Goal: Task Accomplishment & Management: Use online tool/utility

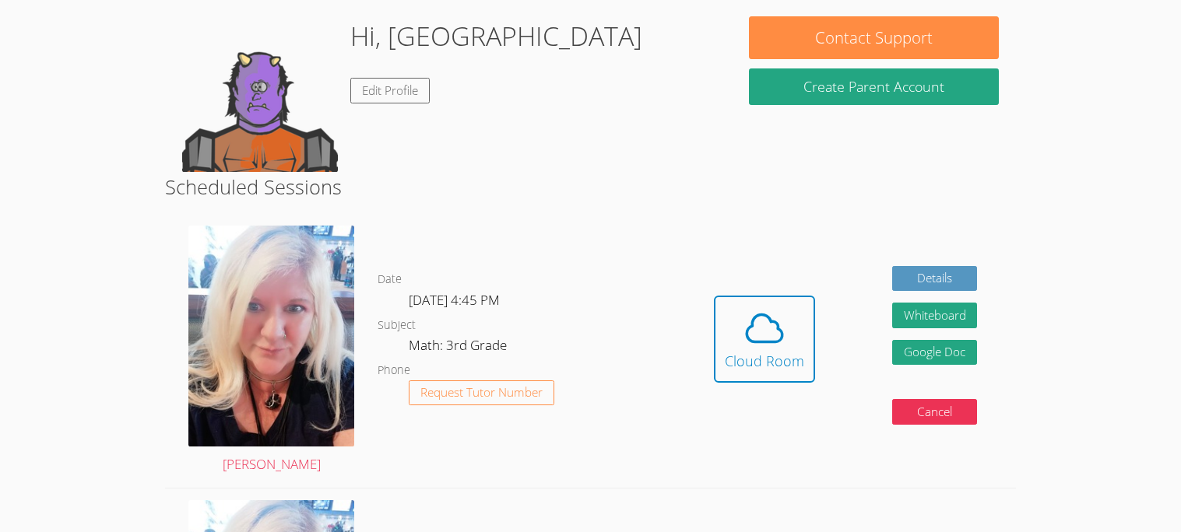
scroll to position [149, 0]
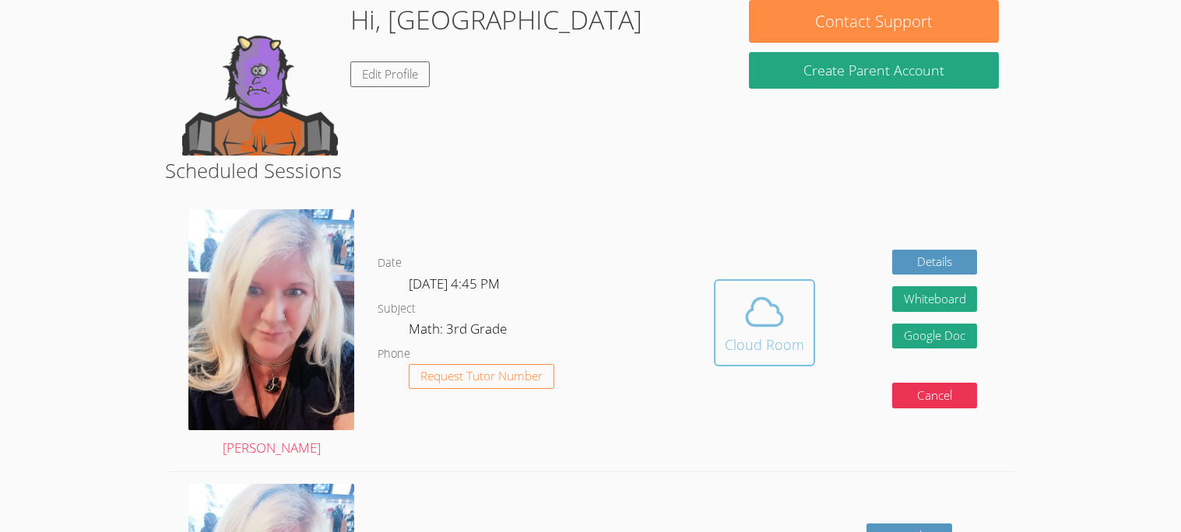
click at [764, 320] on icon at bounding box center [765, 312] width 44 height 44
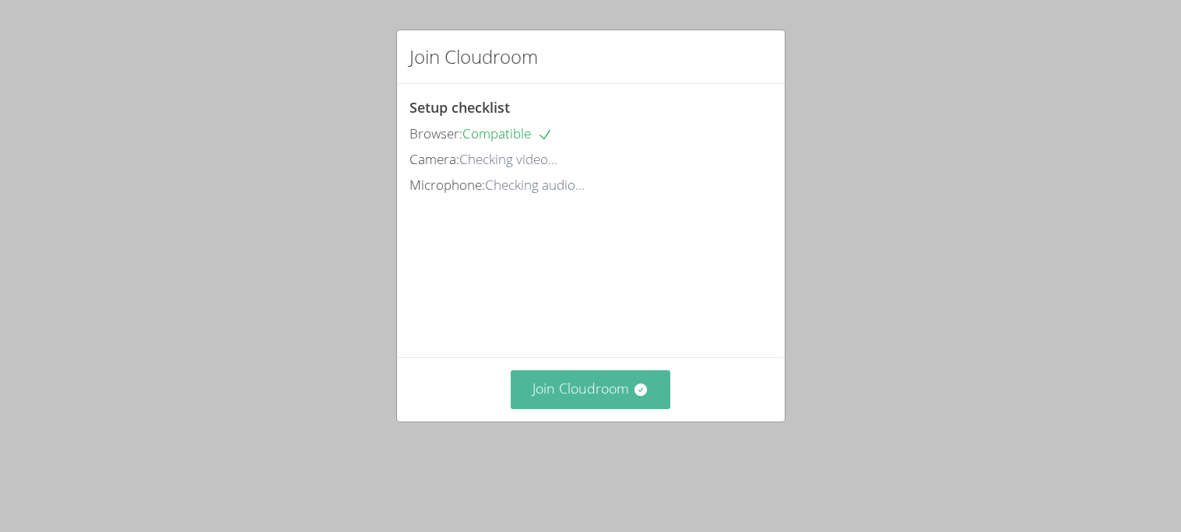
click at [602, 402] on button "Join Cloudroom" at bounding box center [591, 390] width 160 height 38
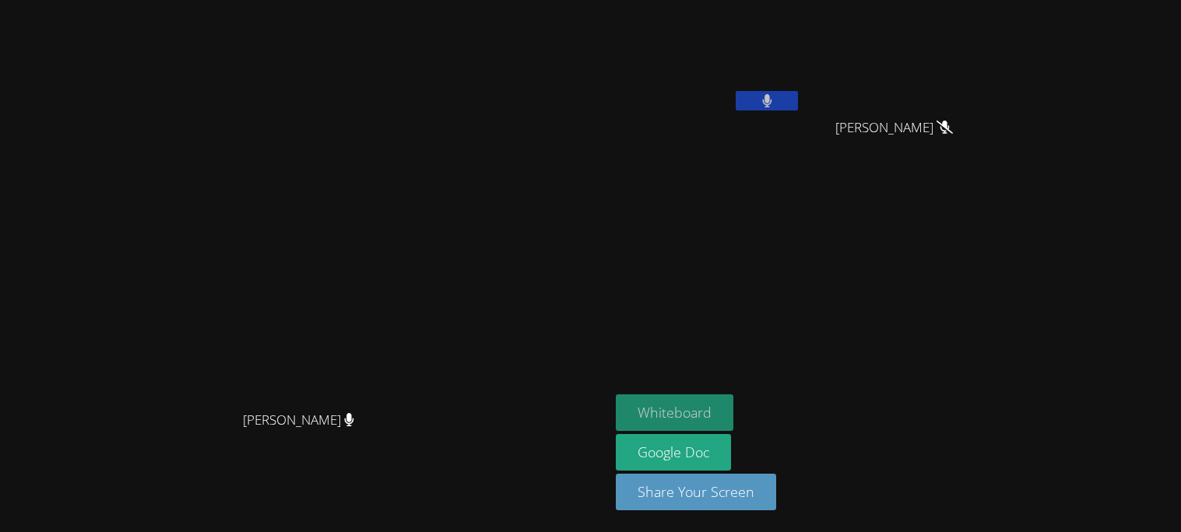
click at [733, 397] on button "Whiteboard" at bounding box center [675, 413] width 118 height 37
click at [798, 97] on button at bounding box center [767, 100] width 62 height 19
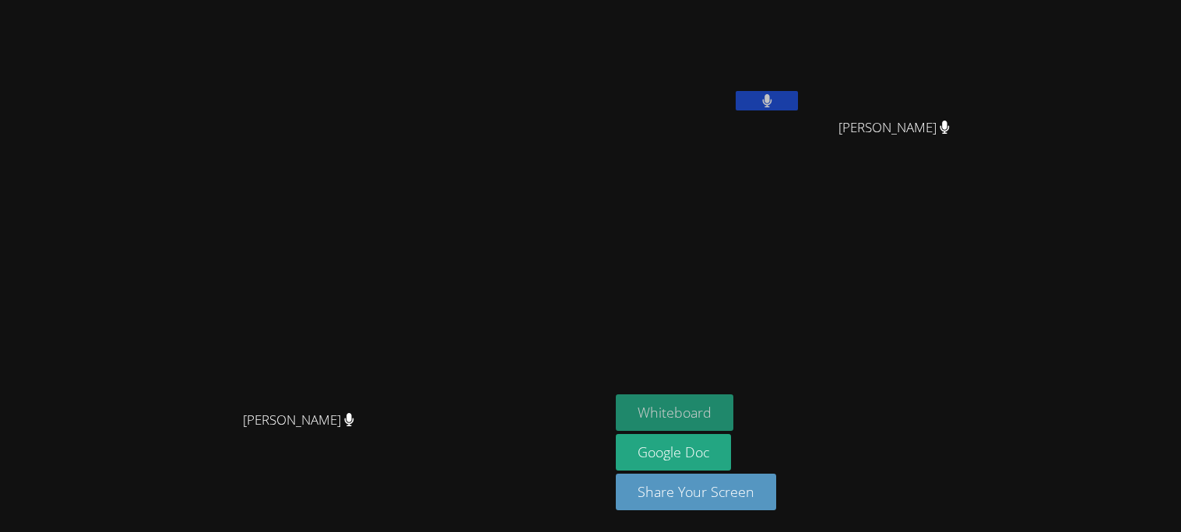
click at [733, 409] on button "Whiteboard" at bounding box center [675, 413] width 118 height 37
click at [733, 398] on button "Whiteboard" at bounding box center [675, 413] width 118 height 37
